Goal: Entertainment & Leisure: Consume media (video, audio)

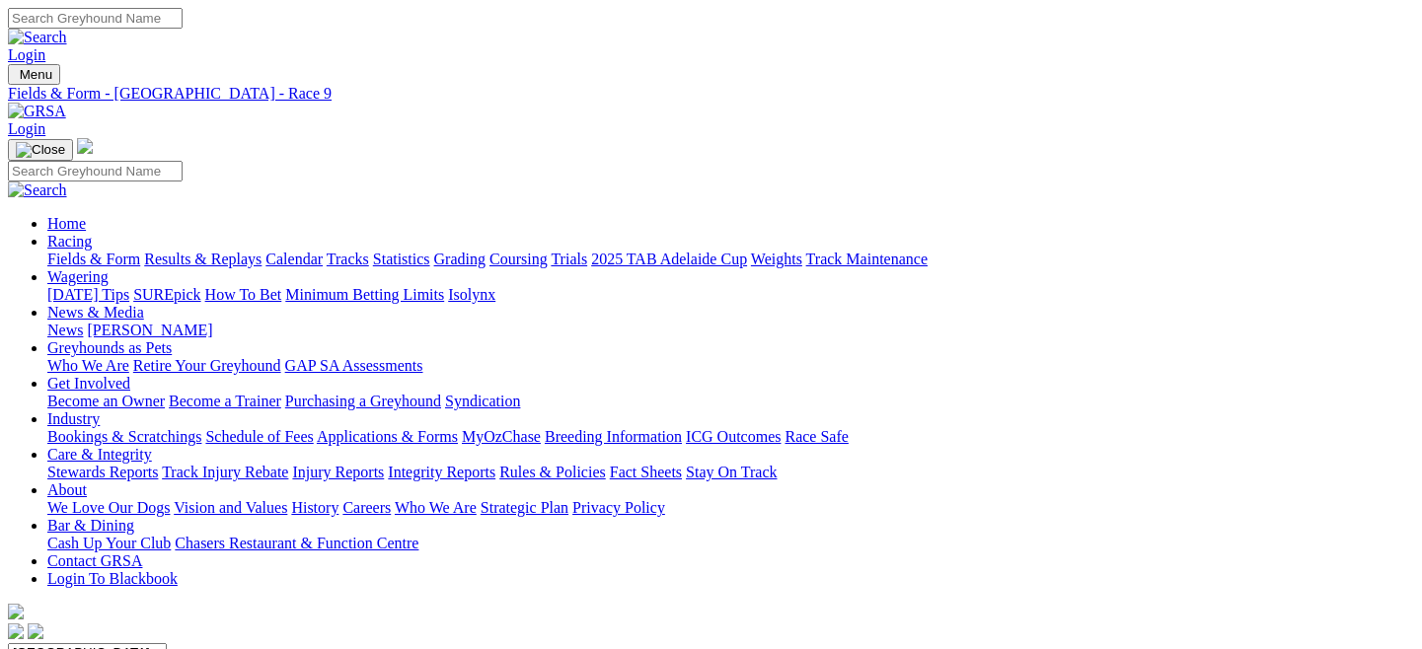
scroll to position [487, 0]
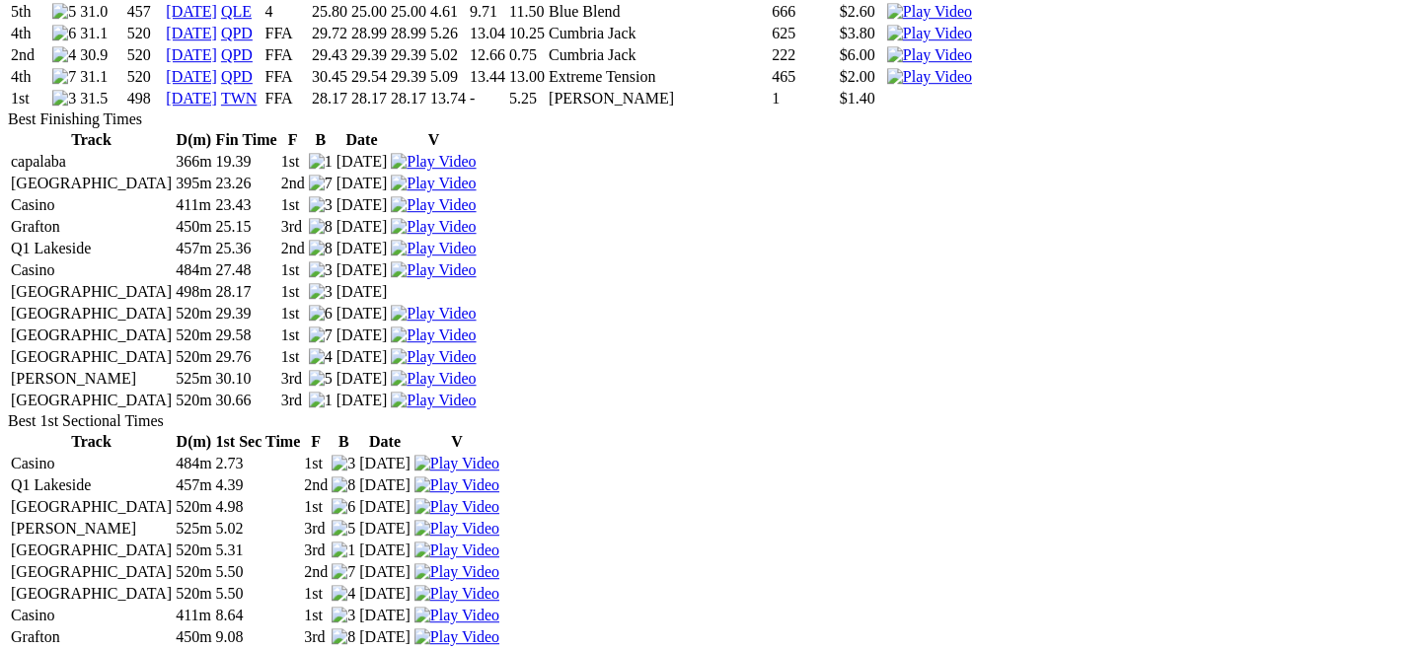
scroll to position [2808, 0]
click at [476, 343] on img at bounding box center [433, 335] width 85 height 18
